Goal: Task Accomplishment & Management: Complete application form

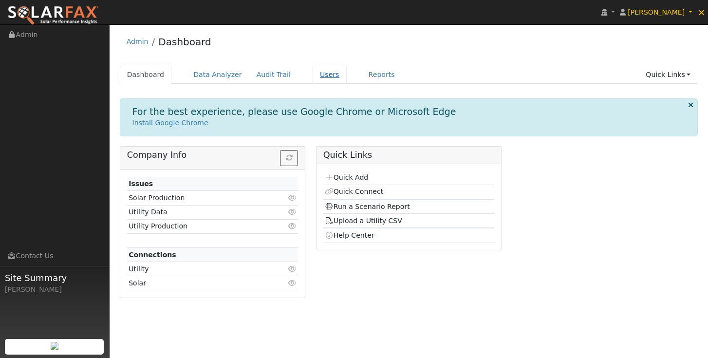
click at [326, 76] on link "Users" at bounding box center [330, 75] width 34 height 18
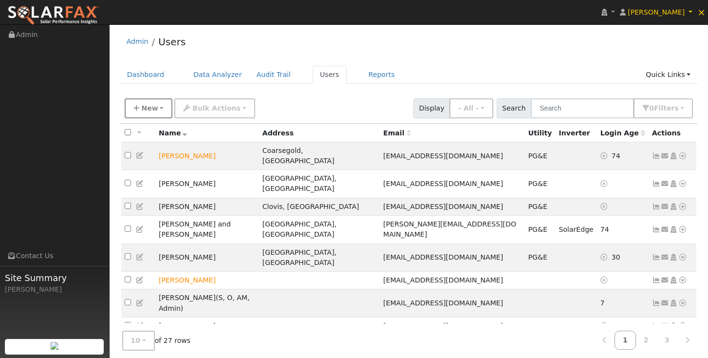
click at [151, 115] on button "New" at bounding box center [149, 108] width 48 height 20
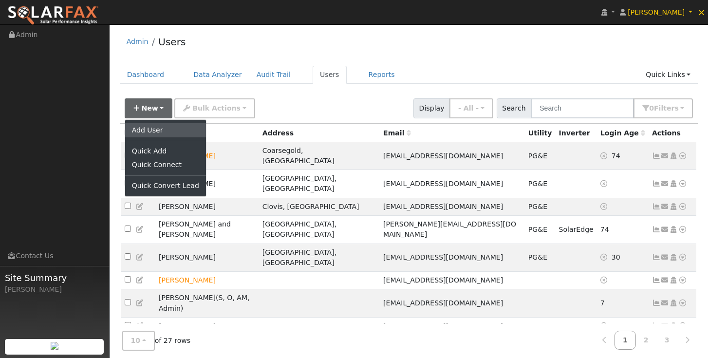
click at [149, 132] on link "Add User" at bounding box center [165, 130] width 81 height 14
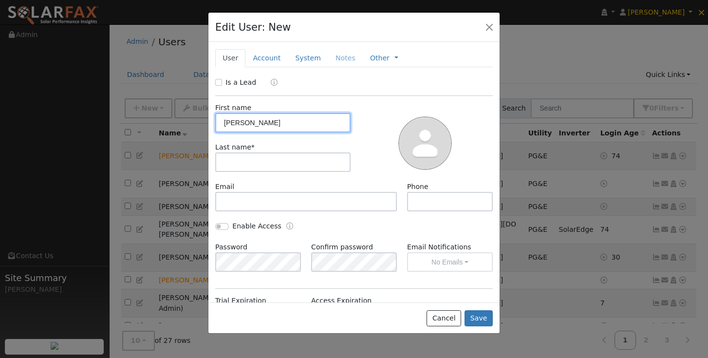
type input "[PERSON_NAME]"
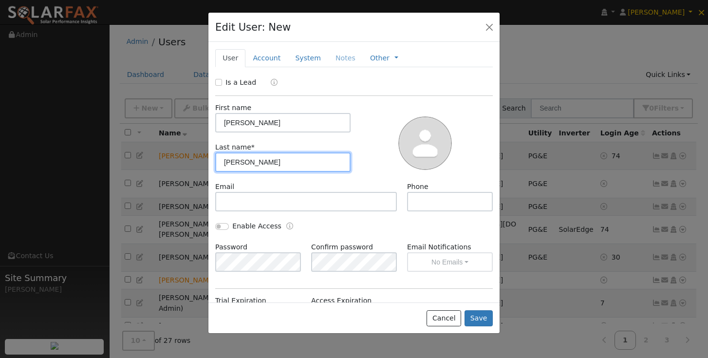
type input "[PERSON_NAME]"
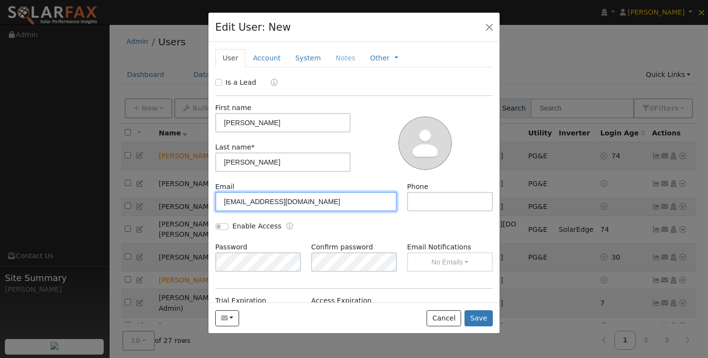
type input "[EMAIL_ADDRESS][DOMAIN_NAME]"
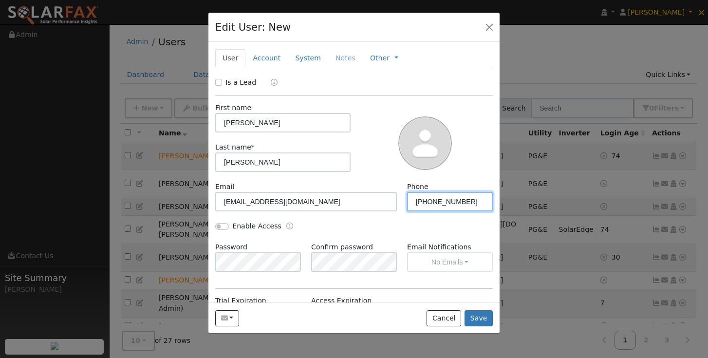
type input "[PHONE_NUMBER]"
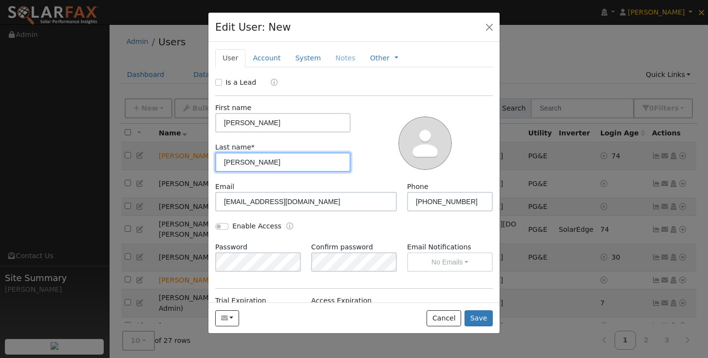
click at [273, 165] on input "[PERSON_NAME]" at bounding box center [282, 161] width 135 height 19
type input "C"
type input "[PERSON_NAME]"
click at [479, 320] on button "Save" at bounding box center [479, 318] width 28 height 17
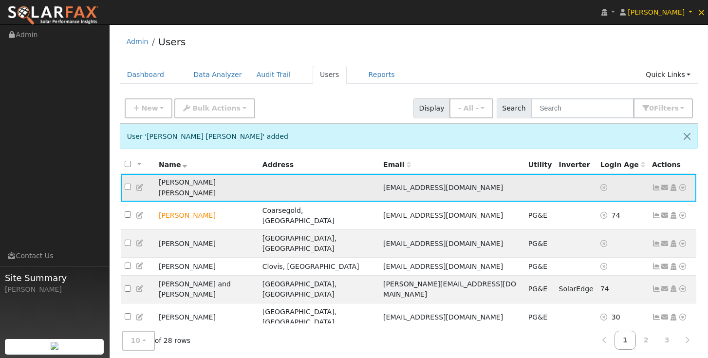
click at [665, 184] on icon at bounding box center [665, 187] width 9 height 7
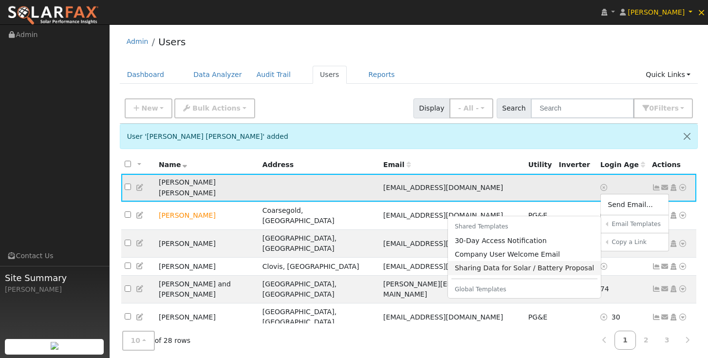
click at [530, 264] on link "Sharing Data for Solar / Battery Proposal" at bounding box center [524, 268] width 153 height 14
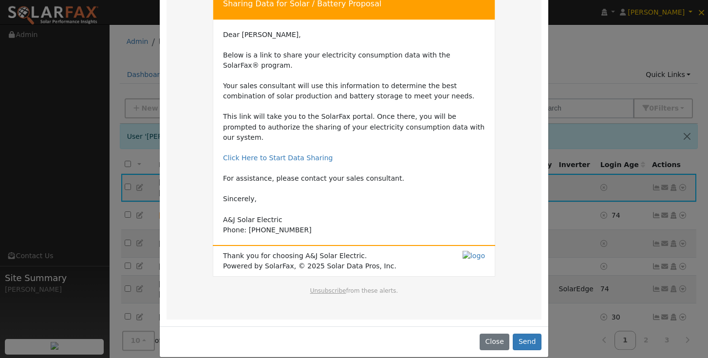
scroll to position [66, 0]
click at [525, 334] on button "Send" at bounding box center [527, 342] width 29 height 17
